Goal: Check status: Check status

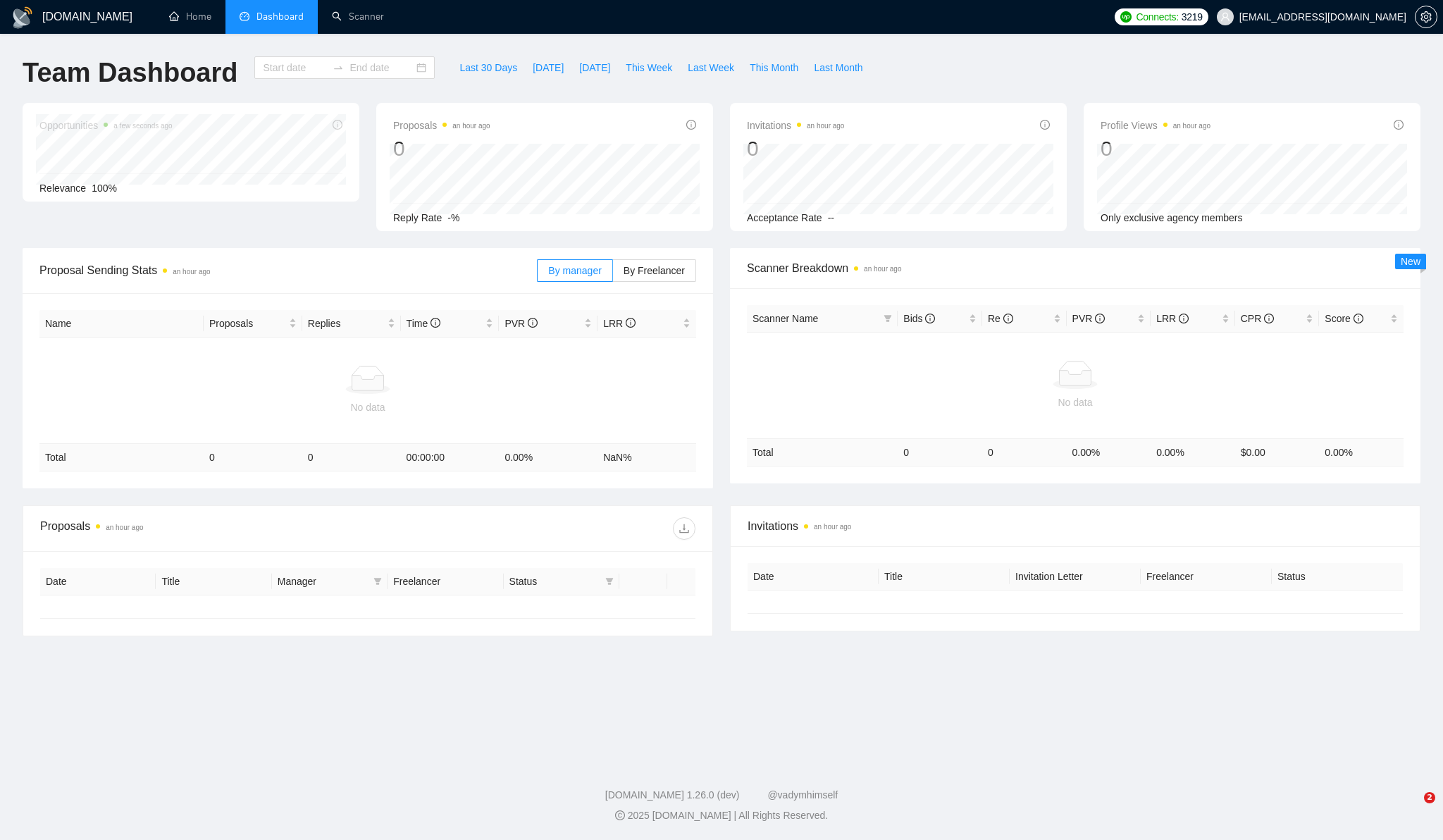
type input "[DATE]"
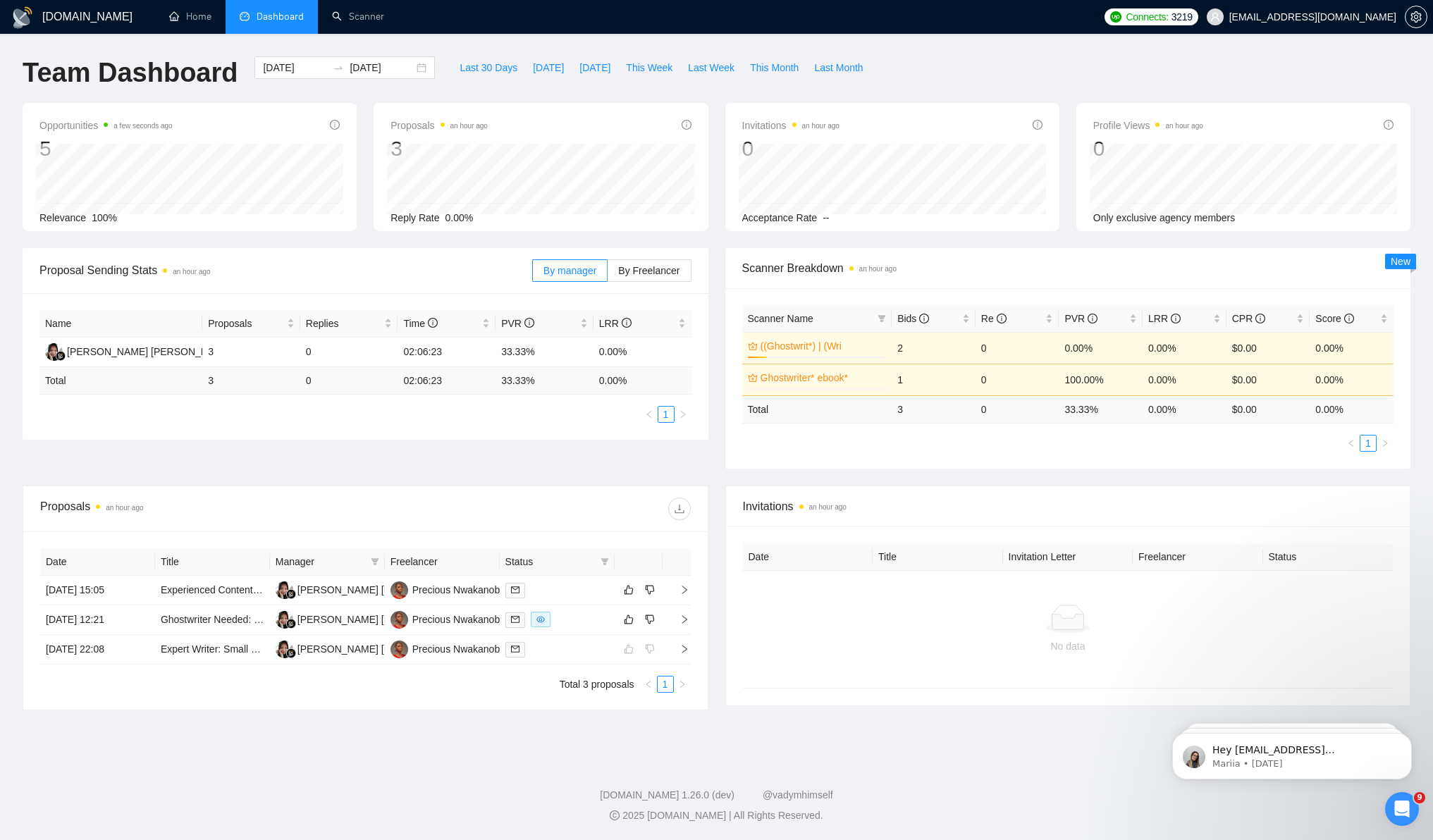
click at [1027, 99] on div "Team Dashboard 2025-07-23 2025-08-22 Last 30 Days Today Yesterday This Week Las…" at bounding box center [717, 80] width 1405 height 47
click at [488, 73] on span "Last 30 Days" at bounding box center [488, 67] width 58 height 15
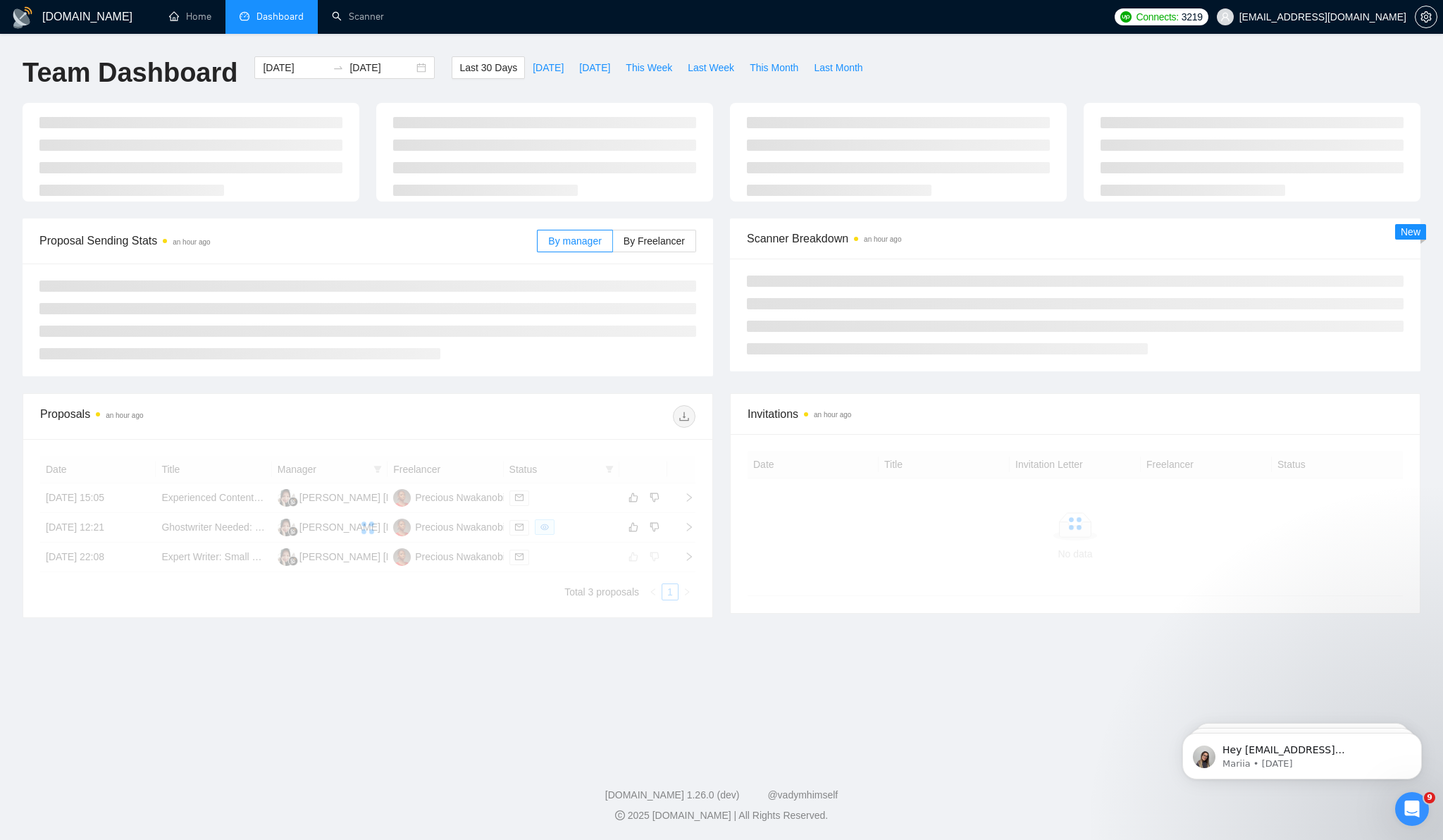
type input "[DATE]"
